Goal: Task Accomplishment & Management: Manage account settings

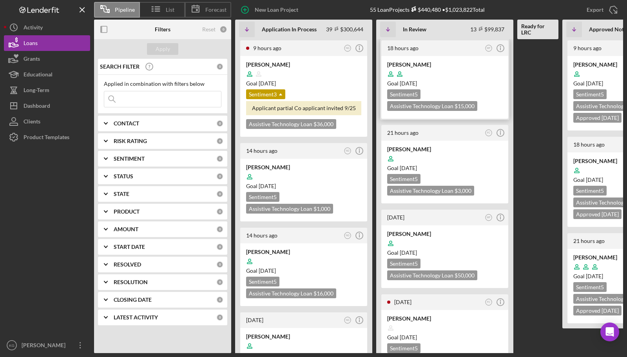
click at [488, 82] on div "Goal [DATE]" at bounding box center [444, 84] width 115 height 8
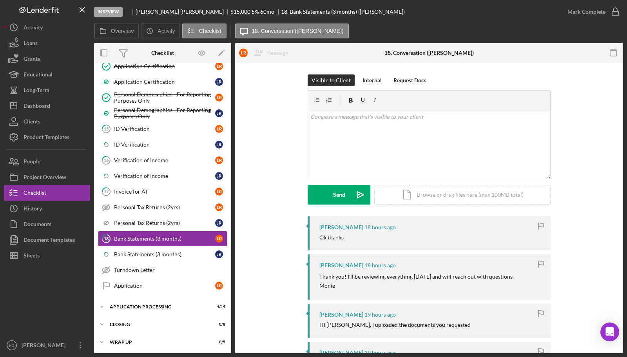
scroll to position [372, 0]
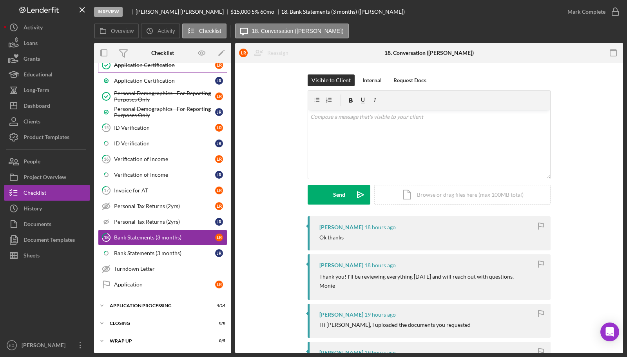
click at [149, 66] on div "Application Certification" at bounding box center [164, 65] width 101 height 6
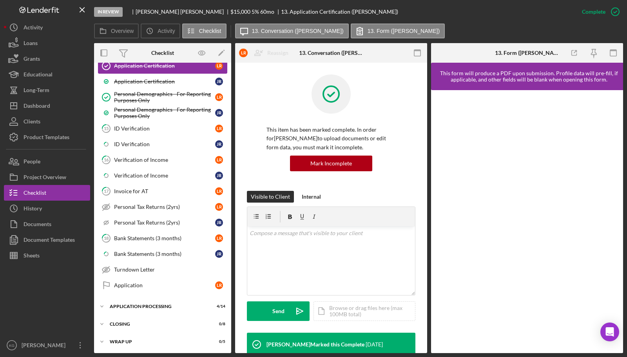
scroll to position [372, 0]
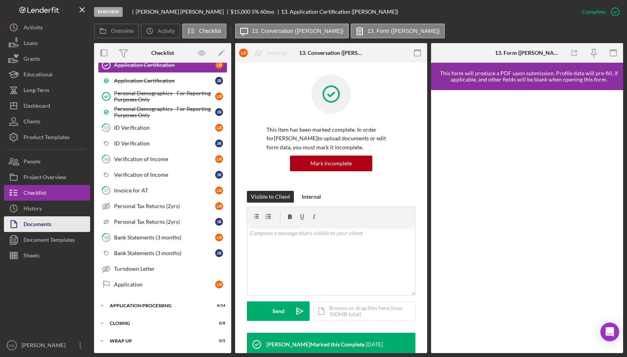
click at [30, 223] on div "Documents" at bounding box center [38, 225] width 28 height 18
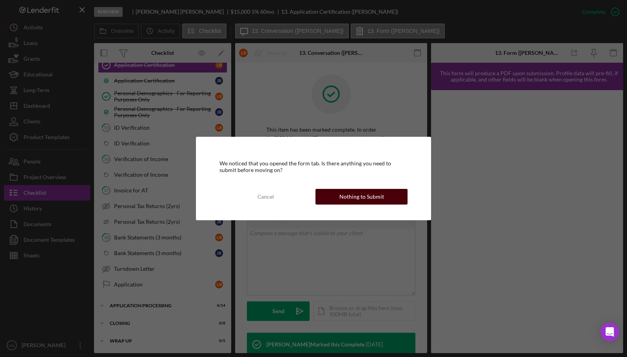
click at [352, 199] on div "Nothing to Submit" at bounding box center [362, 197] width 45 height 16
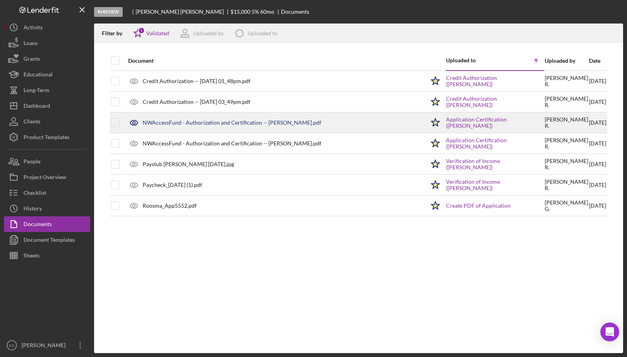
click at [208, 122] on div "NWAccessFund - Authorization and Certification -- [PERSON_NAME].pdf" at bounding box center [232, 123] width 179 height 6
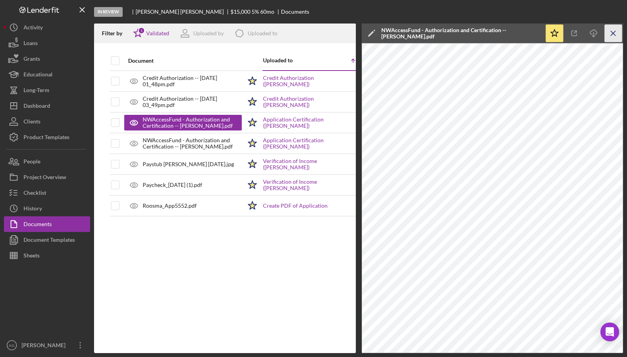
click at [610, 33] on icon "Icon/Menu Close" at bounding box center [614, 34] width 18 height 18
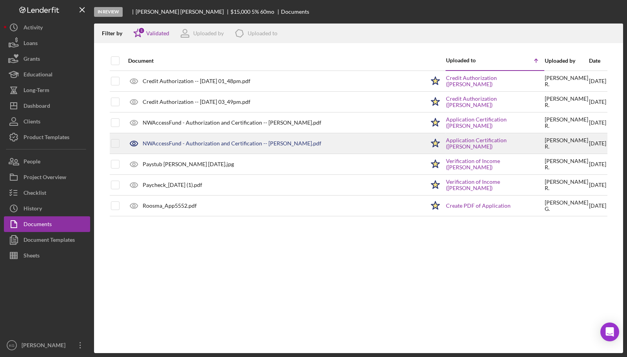
click at [226, 145] on div "NWAccessFund - Authorization and Certification -- [PERSON_NAME].pdf" at bounding box center [232, 143] width 179 height 6
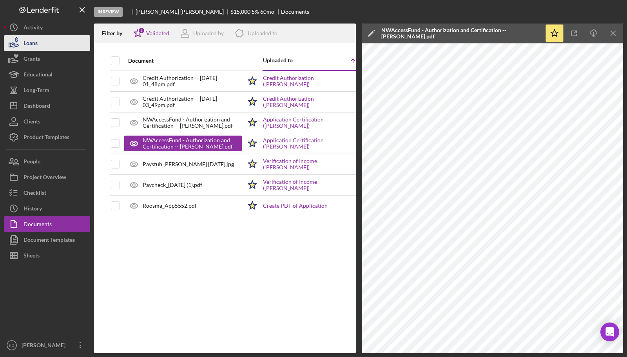
click at [39, 45] on button "Loans" at bounding box center [47, 43] width 86 height 16
